Goal: Task Accomplishment & Management: Manage account settings

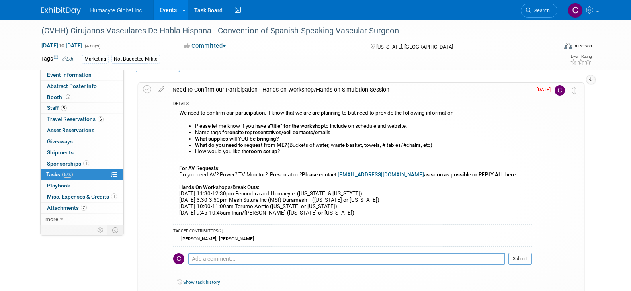
scroll to position [40, 0]
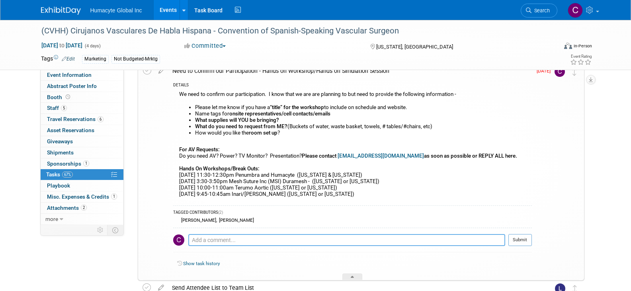
click at [220, 240] on textarea at bounding box center [346, 240] width 317 height 12
click at [271, 240] on textarea "Name of the activity "" at bounding box center [346, 240] width 317 height 12
paste textarea "Experiencia práctica en la sutura del vaso acelular diseñado mediante ingenierí…"
click at [327, 240] on textarea "Name of the activity " Experiencia práctica en la sutura del vaso acelular dise…" at bounding box center [346, 240] width 317 height 12
type textarea "Name of the activity " Experiencia práctica suturando el Acellular Tissue Engin…"
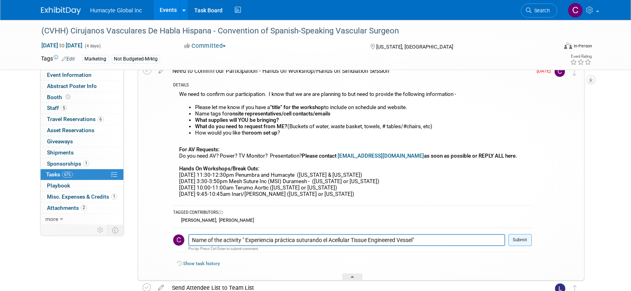
click at [521, 240] on button "Submit" at bounding box center [521, 240] width 24 height 12
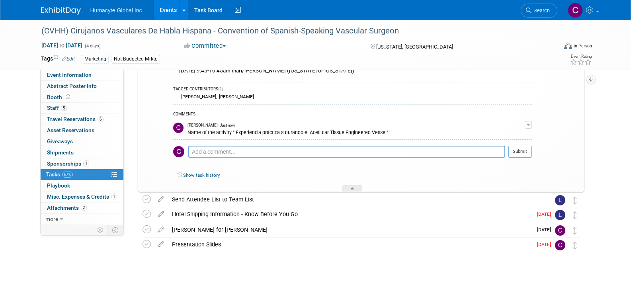
scroll to position [176, 0]
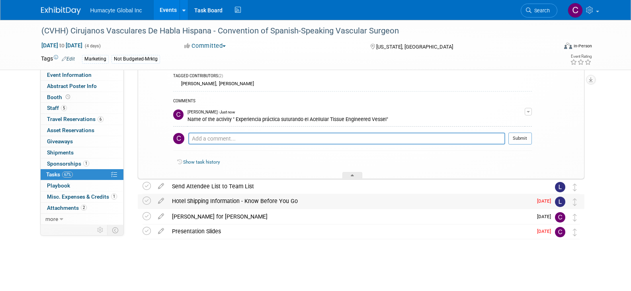
click at [445, 200] on div "Hotel Shipping Information - Know Before You Go" at bounding box center [350, 201] width 364 height 14
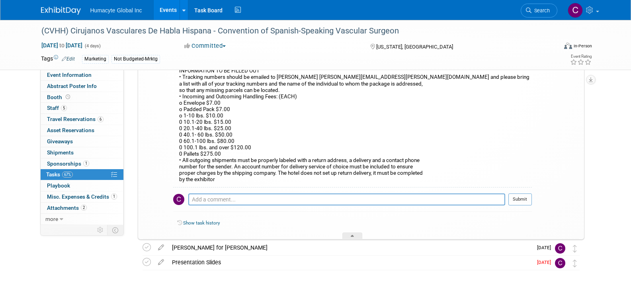
scroll to position [560, 0]
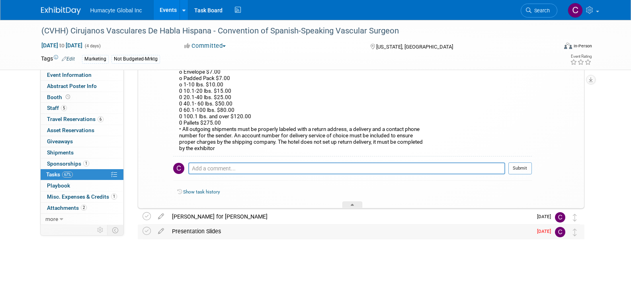
click at [458, 229] on div "Presentation Slides" at bounding box center [350, 232] width 364 height 14
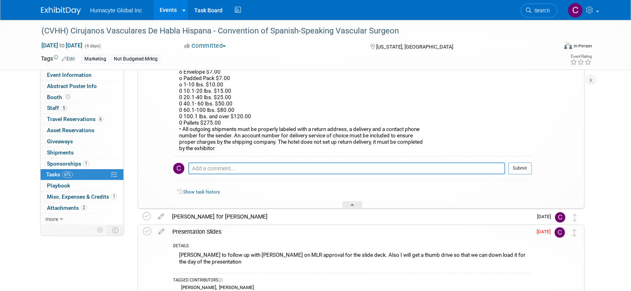
scroll to position [600, 0]
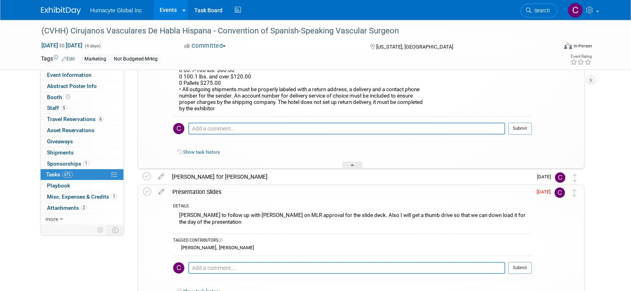
click at [63, 174] on span "67%" at bounding box center [67, 175] width 11 height 6
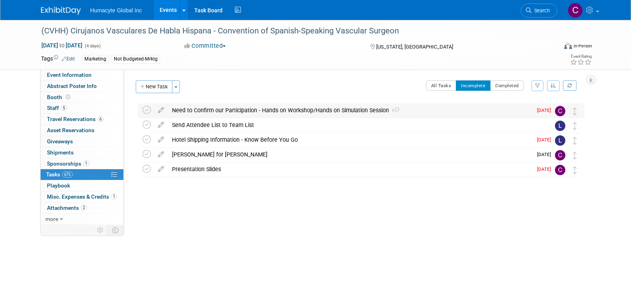
click at [192, 110] on div "Need to Confirm our Participation - Hands on Workshop/Hands on Simulation Sessi…" at bounding box center [350, 111] width 364 height 14
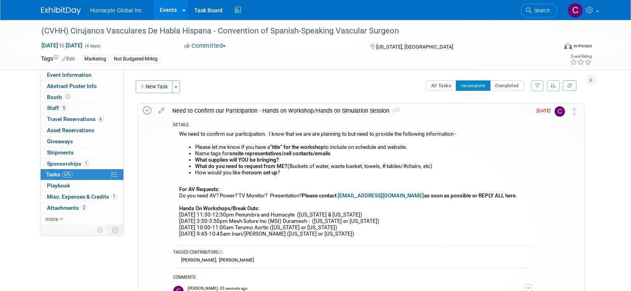
click at [146, 111] on icon at bounding box center [147, 110] width 8 height 8
